Goal: Check status: Check status

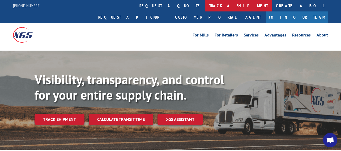
click at [206, 4] on link "track a shipment" at bounding box center [239, 5] width 67 height 11
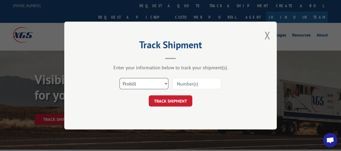
click at [163, 82] on select "Select category... Probill BOL PO" at bounding box center [144, 83] width 49 height 11
select select "bol"
click at [120, 78] on select "Select category... Probill BOL PO" at bounding box center [144, 83] width 49 height 11
click at [184, 83] on input at bounding box center [197, 83] width 49 height 11
paste input "5221262"
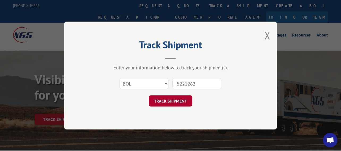
type input "5221262"
click at [186, 102] on button "TRACK SHIPMENT" at bounding box center [171, 100] width 44 height 11
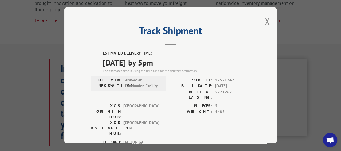
click at [265, 18] on button "Close modal" at bounding box center [268, 21] width 6 height 14
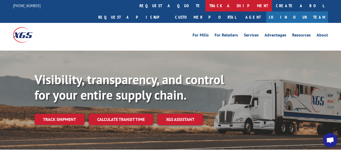
click at [206, 5] on link "track a shipment" at bounding box center [239, 5] width 67 height 11
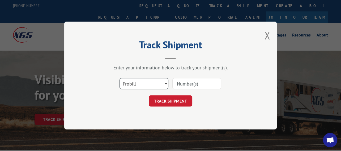
click at [141, 84] on select "Select category... Probill BOL PO" at bounding box center [144, 83] width 49 height 11
select select "bol"
click at [120, 78] on select "Select category... Probill BOL PO" at bounding box center [144, 83] width 49 height 11
click at [191, 83] on input at bounding box center [197, 83] width 49 height 11
paste input "5221262"
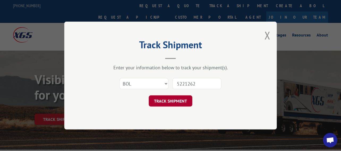
type input "5221262"
click at [180, 100] on button "TRACK SHIPMENT" at bounding box center [171, 100] width 44 height 11
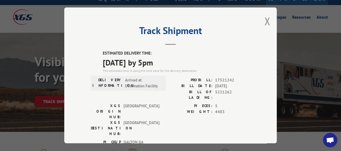
scroll to position [27, 0]
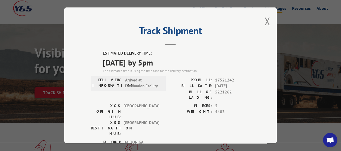
click at [267, 22] on button "Close modal" at bounding box center [268, 21] width 6 height 14
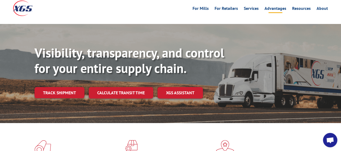
scroll to position [0, 0]
